Goal: Information Seeking & Learning: Learn about a topic

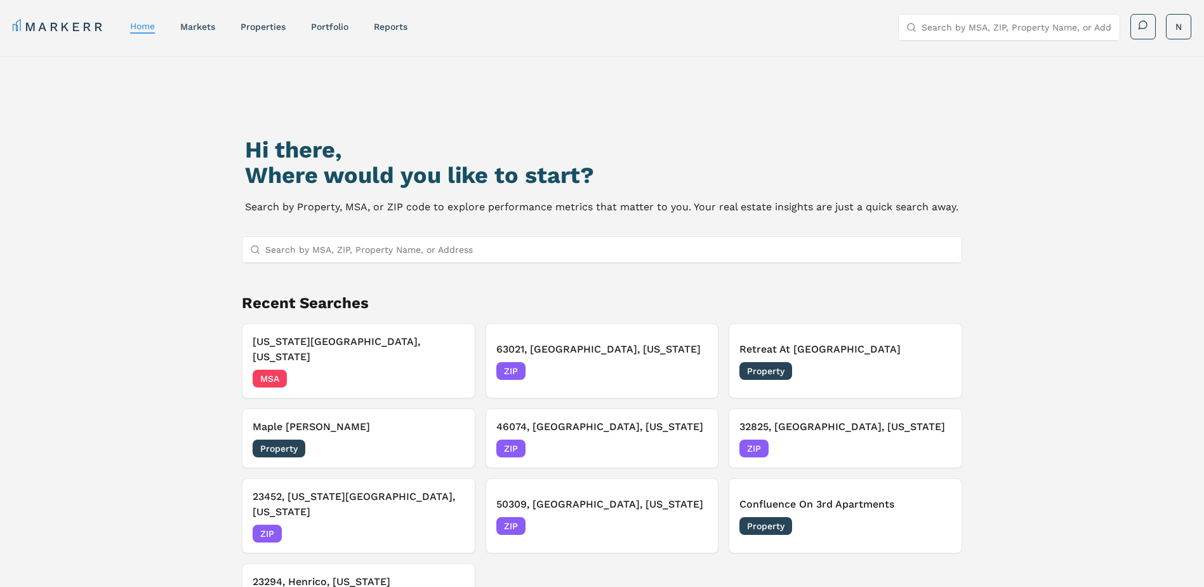
click at [363, 255] on input "Search by MSA, ZIP, Property Name, or Address" at bounding box center [609, 249] width 689 height 25
click at [520, 246] on input "Search by MSA, ZIP, Property Name, or Address" at bounding box center [609, 249] width 689 height 25
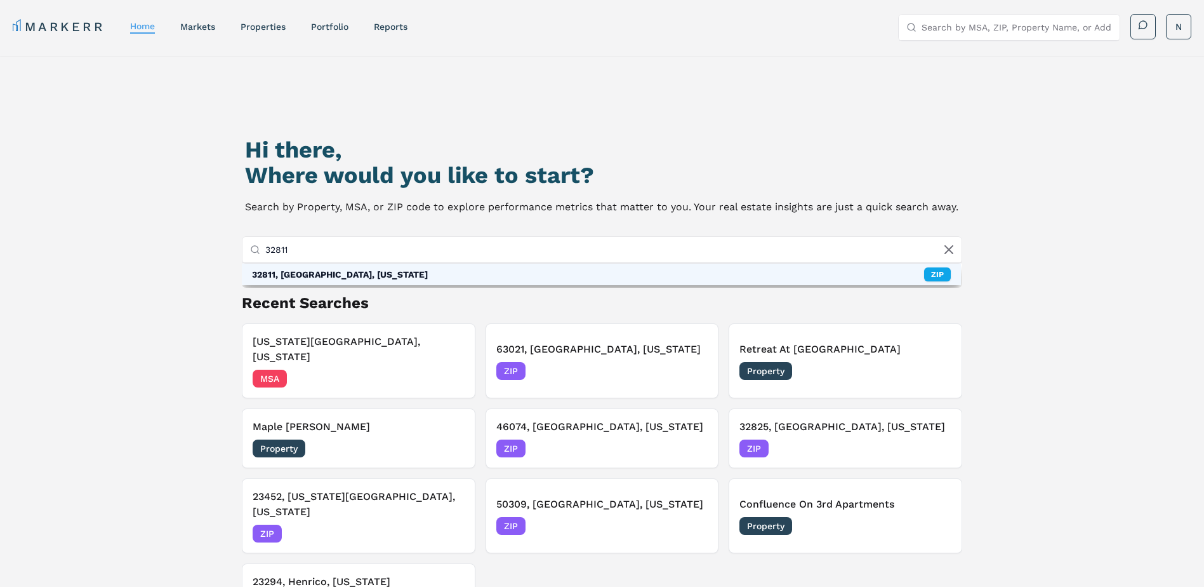
type input "32811"
click at [277, 271] on div "32811, Orlando, Florida" at bounding box center [340, 274] width 176 height 13
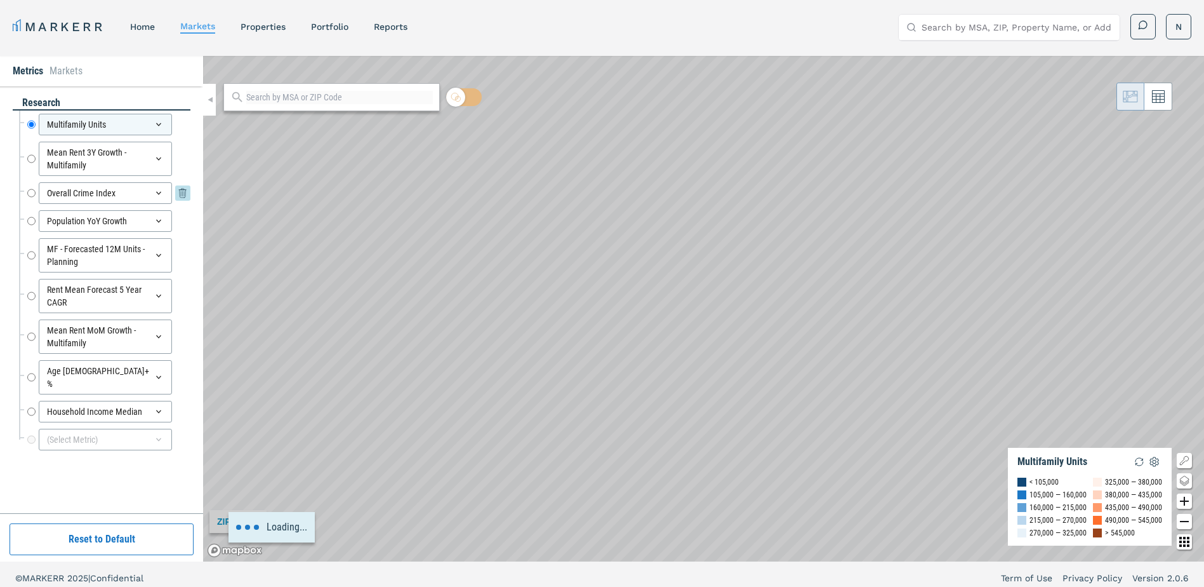
click at [30, 193] on input "Overall Crime Index" at bounding box center [31, 193] width 8 height 22
radio input "false"
radio input "true"
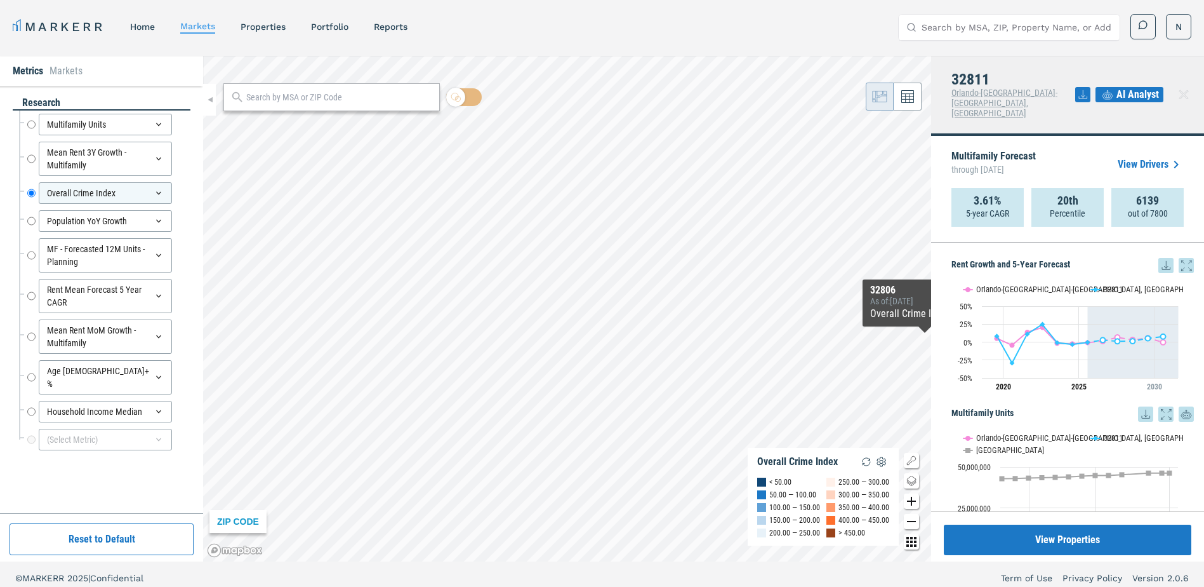
click at [933, 347] on div "Metrics Markets research Multifamily Units Multifamily Units Mean Rent 3Y Growt…" at bounding box center [602, 308] width 1204 height 505
